Goal: Information Seeking & Learning: Learn about a topic

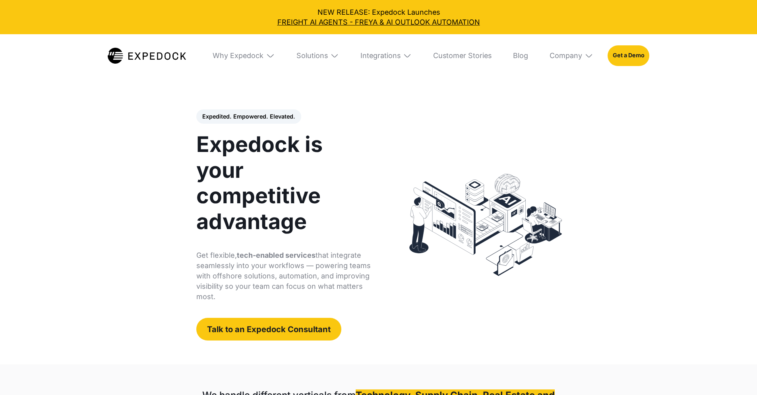
select select
click at [330, 54] on div "Solutions" at bounding box center [317, 55] width 57 height 43
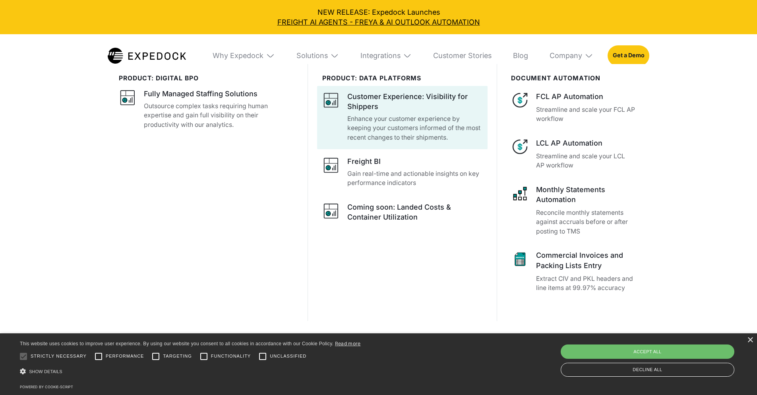
click at [392, 138] on p "Enhance your customer experience by keeping your customers informed of the most…" at bounding box center [414, 128] width 135 height 28
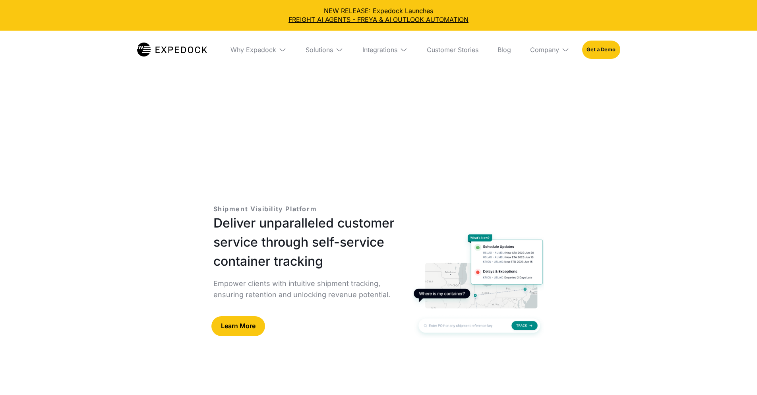
select select
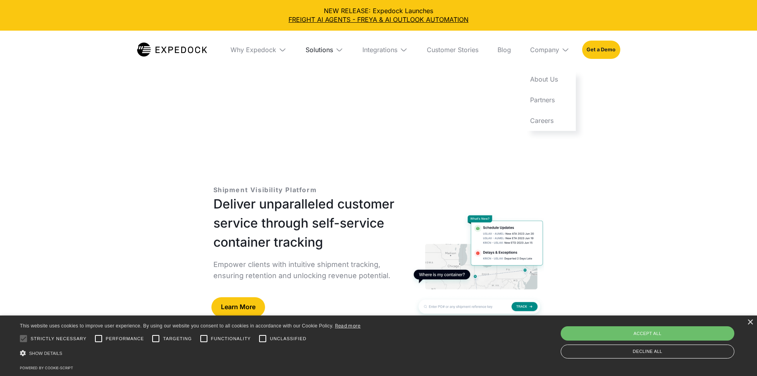
click at [318, 50] on div "Solutions" at bounding box center [319, 50] width 27 height 8
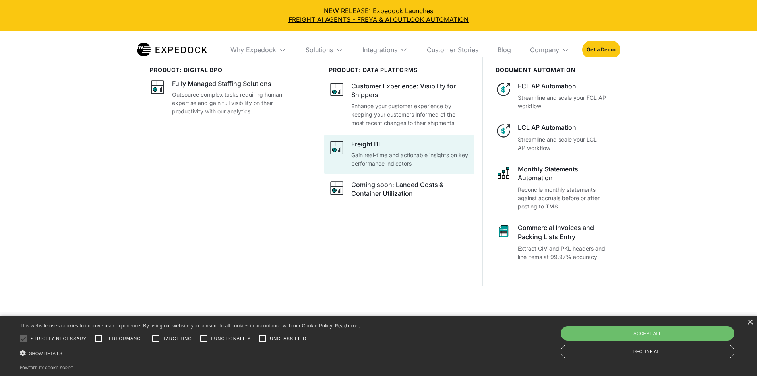
click at [379, 166] on p "Gain real-time and actionable insights on key performance indicators" at bounding box center [410, 159] width 118 height 17
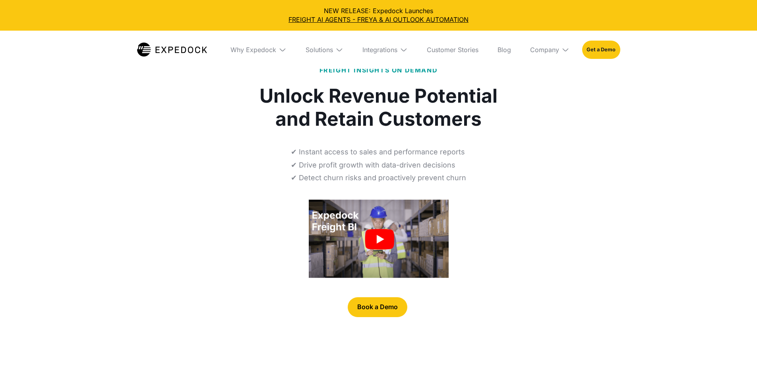
select select
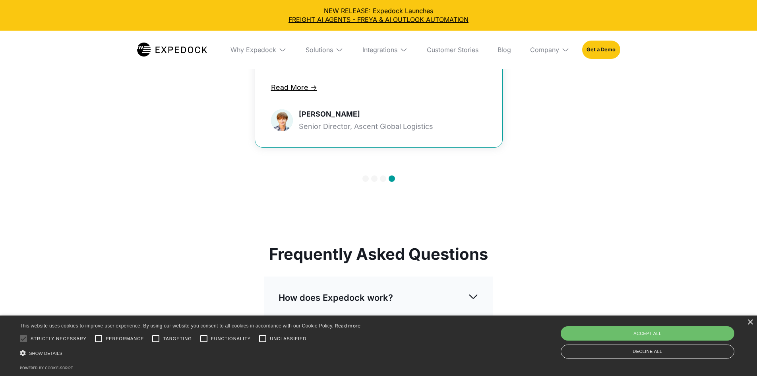
scroll to position [2253, 0]
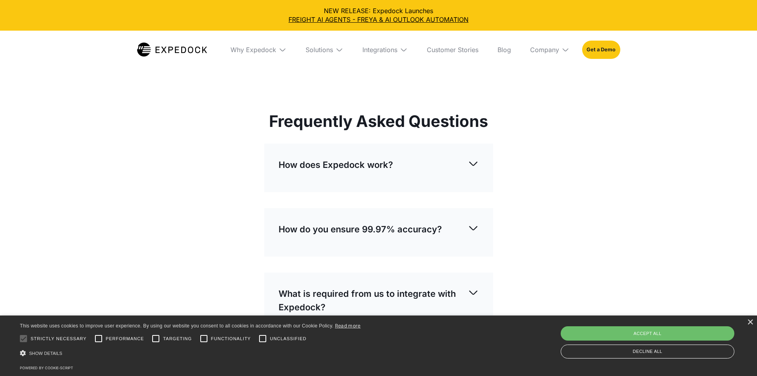
click at [147, 125] on div "Frequently Asked Questions How does Expedock work? Expedock AI can extract and …" at bounding box center [378, 287] width 757 height 554
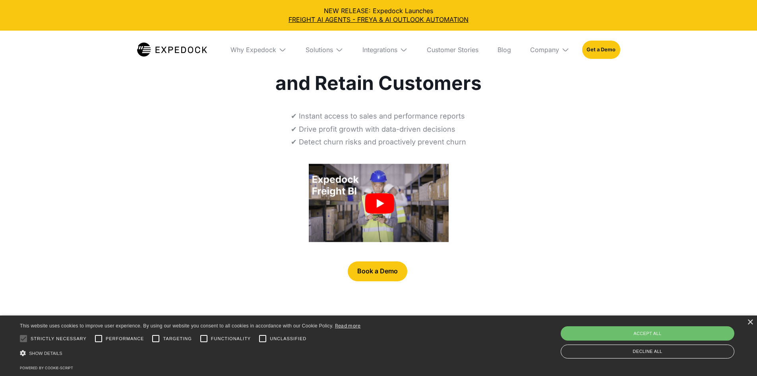
scroll to position [0, 0]
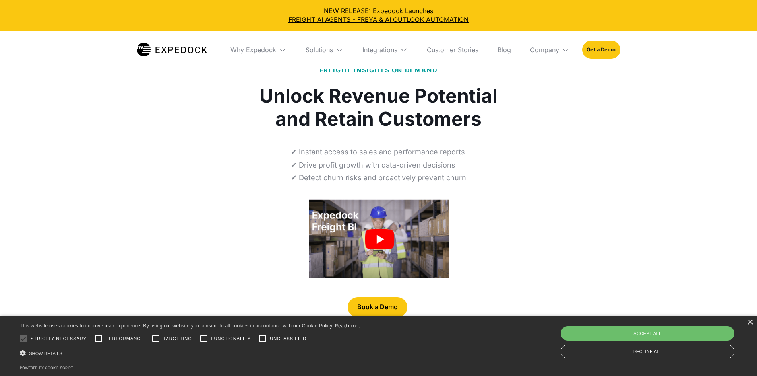
click at [191, 55] on img at bounding box center [172, 50] width 70 height 14
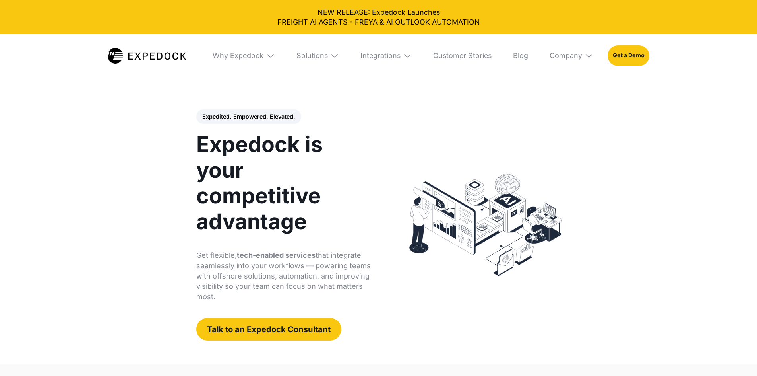
select select
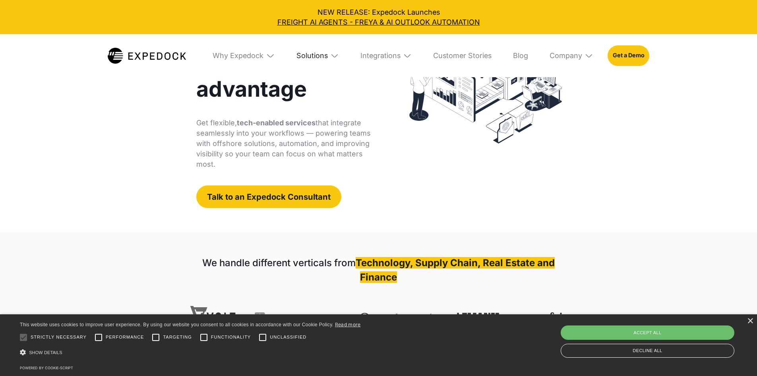
scroll to position [133, 0]
click at [305, 56] on div "Solutions" at bounding box center [312, 55] width 31 height 9
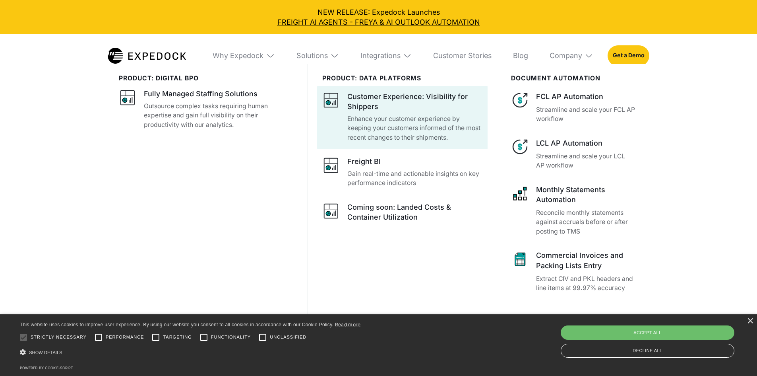
click at [399, 103] on div "Customer Experience: Visibility for Shippers" at bounding box center [414, 101] width 135 height 20
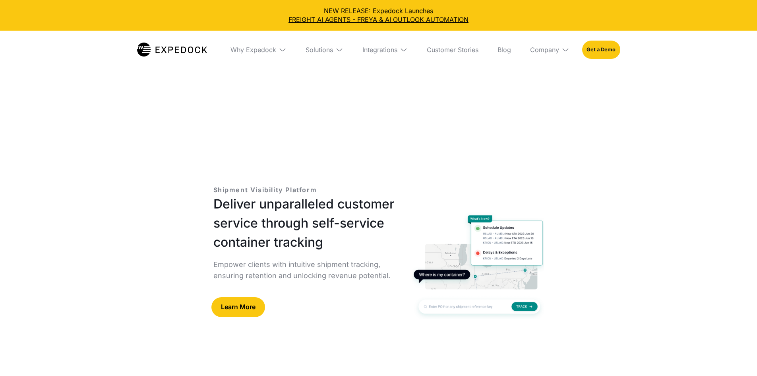
select select
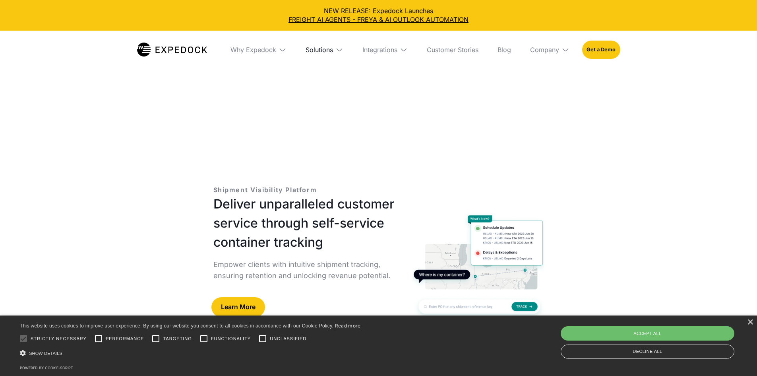
click at [333, 48] on div "Solutions" at bounding box center [319, 50] width 27 height 8
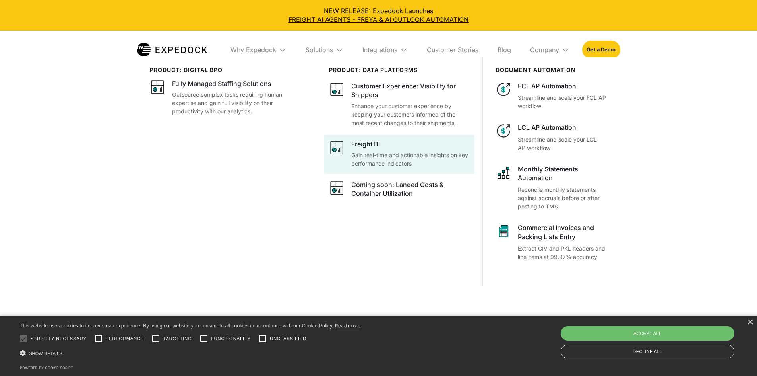
click at [388, 159] on p "Gain real-time and actionable insights on key performance indicators" at bounding box center [410, 159] width 118 height 17
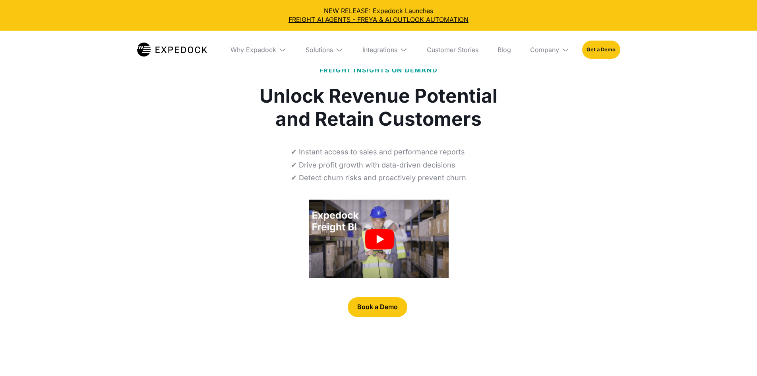
select select
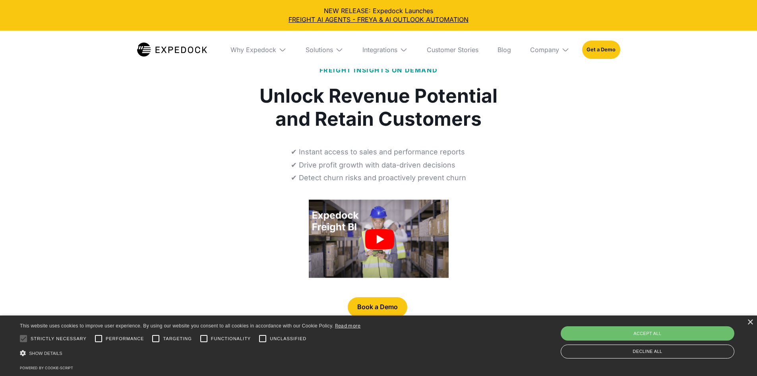
click at [186, 49] on img at bounding box center [172, 50] width 70 height 14
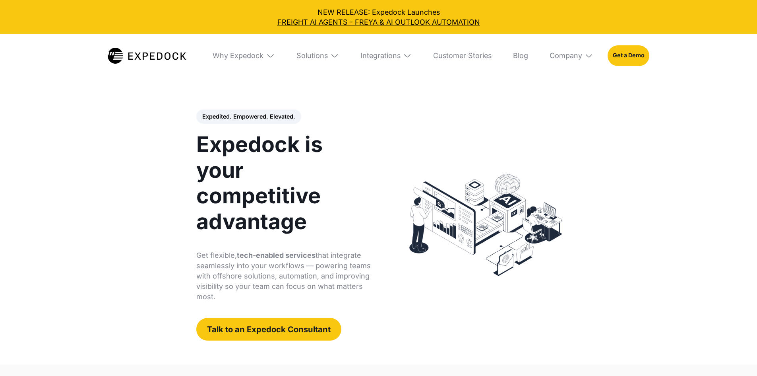
select select
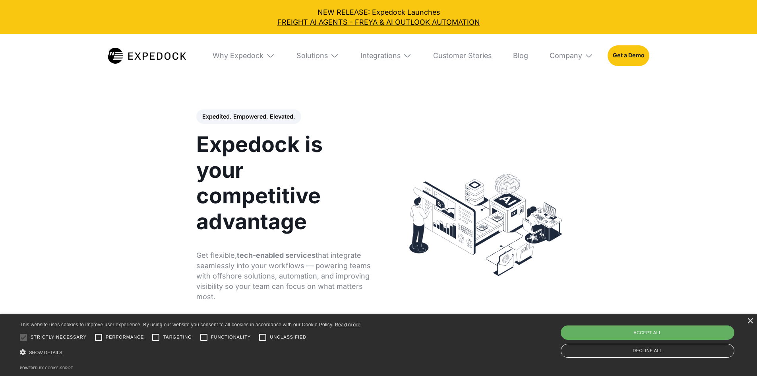
click at [698, 329] on div "Accept all" at bounding box center [648, 332] width 174 height 14
checkbox input "true"
